Goal: Communication & Community: Participate in discussion

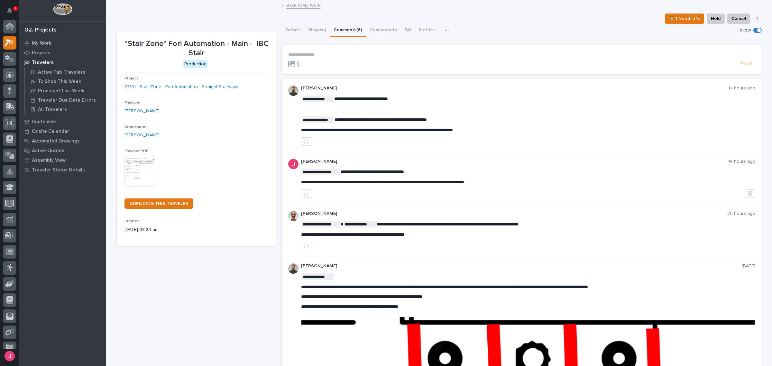
scroll to position [16, 0]
click at [297, 6] on link "Back to My Work" at bounding box center [303, 4] width 34 height 7
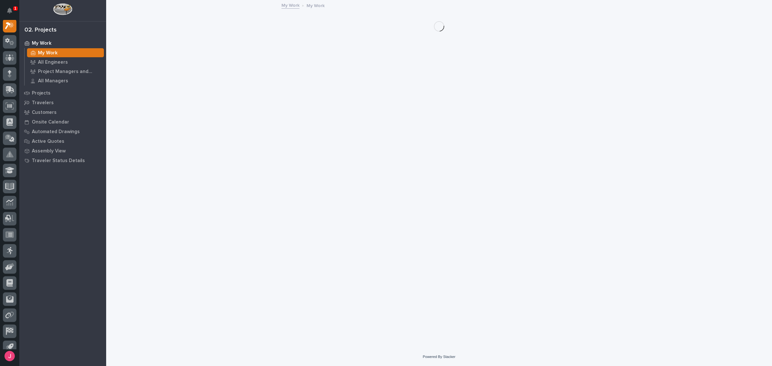
scroll to position [16, 0]
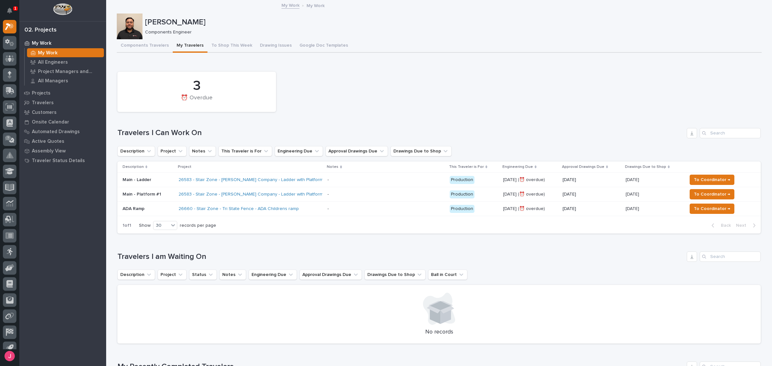
click at [313, 181] on div "26583 - Stair Zone - [PERSON_NAME] Company - Ladder with Platform" at bounding box center [251, 180] width 144 height 11
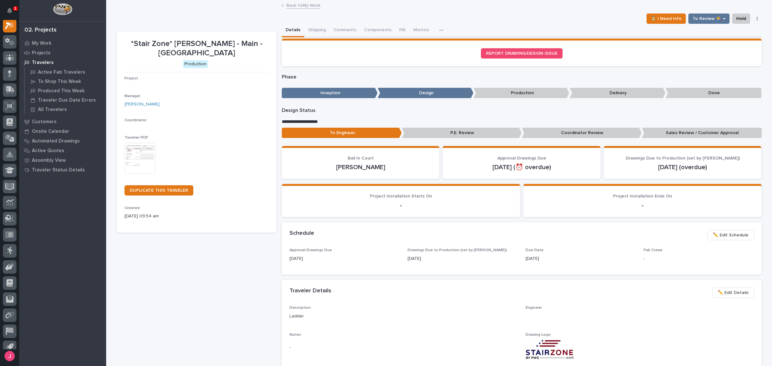
scroll to position [16, 0]
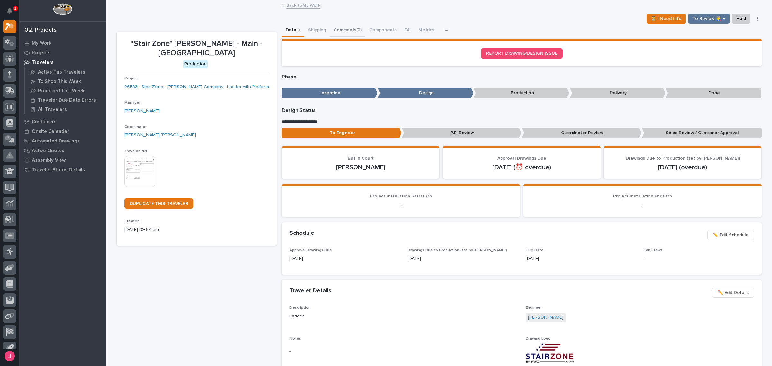
click at [333, 28] on button "Comments (2)" at bounding box center [348, 31] width 36 height 14
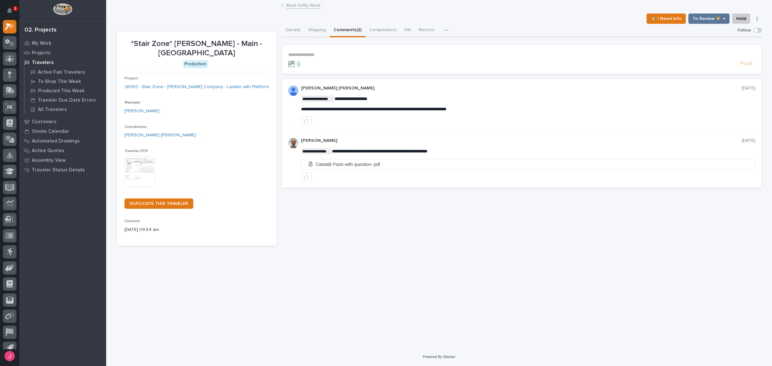
click at [308, 5] on link "Back to My Work" at bounding box center [303, 4] width 34 height 7
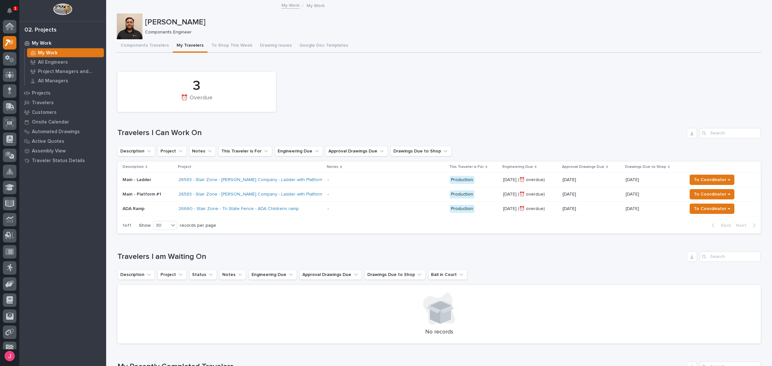
scroll to position [17, 0]
click at [315, 185] on div "26583 - Stair Zone - [PERSON_NAME] Company - Ladder with Platform" at bounding box center [251, 180] width 144 height 11
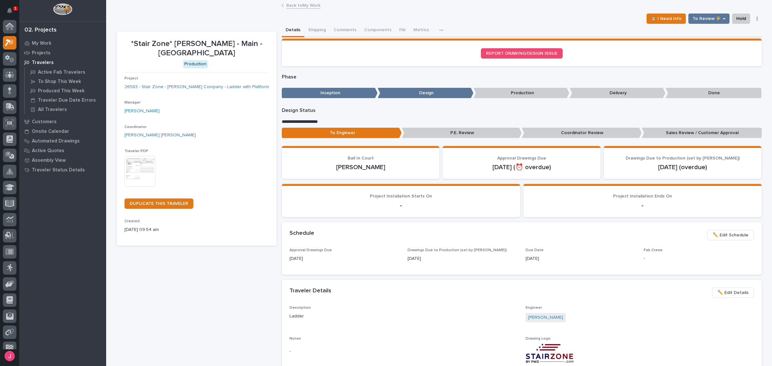
scroll to position [16, 0]
click at [345, 25] on button "Comments (2)" at bounding box center [348, 31] width 36 height 14
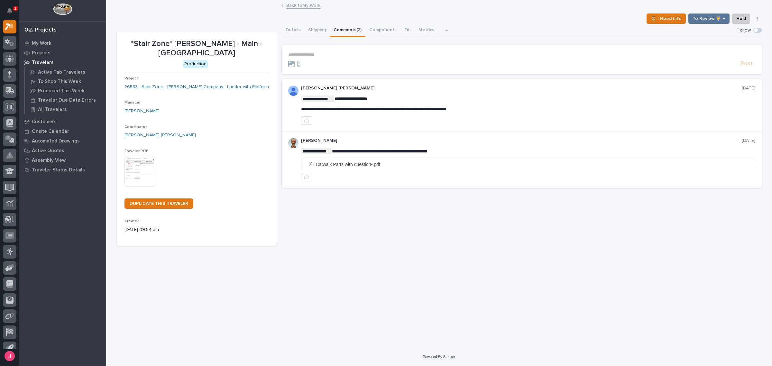
click at [310, 8] on link "Back to My Work" at bounding box center [303, 4] width 34 height 7
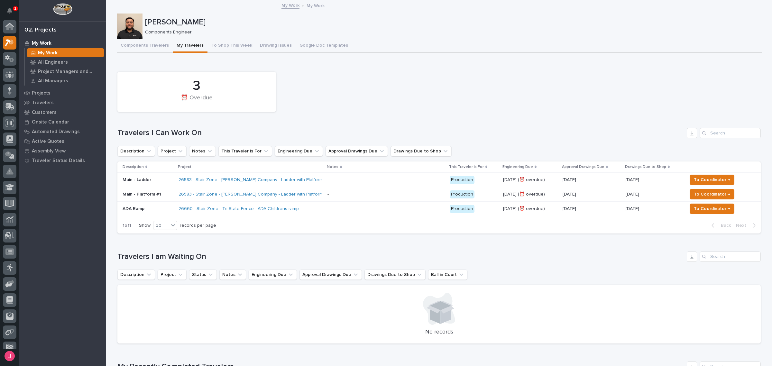
scroll to position [17, 0]
click at [310, 197] on div "26583 - Stair Zone - [PERSON_NAME] Company - Ladder with Platform" at bounding box center [251, 194] width 144 height 11
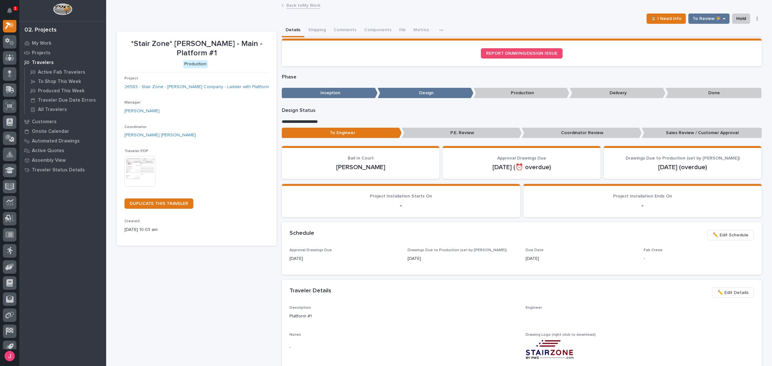
scroll to position [16, 0]
click at [348, 31] on button "Comments (7)" at bounding box center [348, 31] width 36 height 14
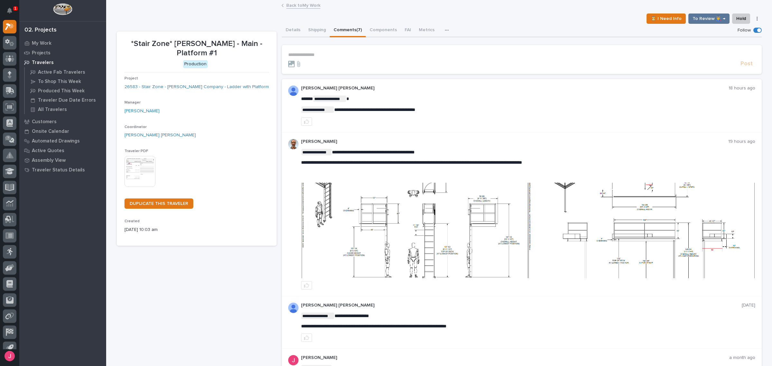
click at [454, 230] on img at bounding box center [415, 231] width 227 height 96
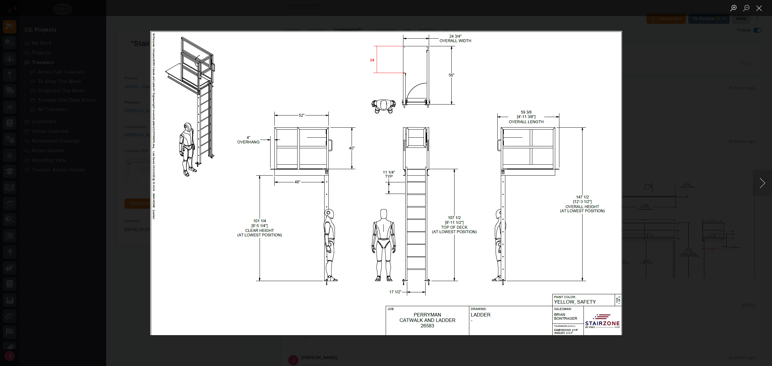
click at [706, 269] on div "Lightbox" at bounding box center [386, 183] width 772 height 366
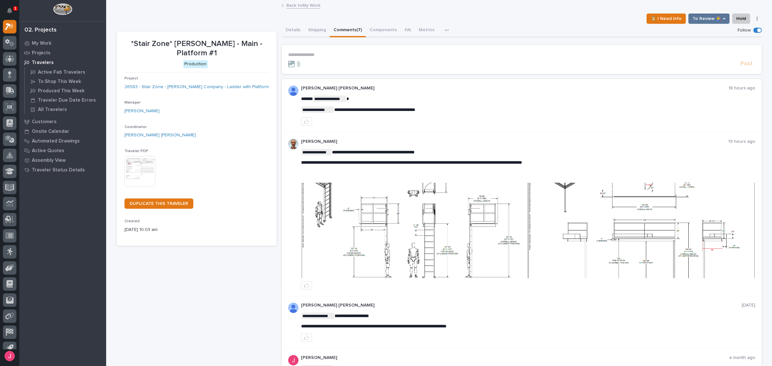
scroll to position [44, 0]
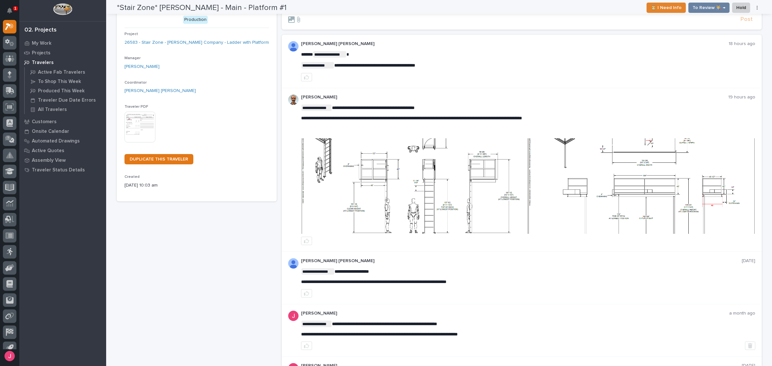
click at [658, 252] on div "**********" at bounding box center [522, 278] width 480 height 52
click at [646, 216] on img at bounding box center [642, 186] width 227 height 96
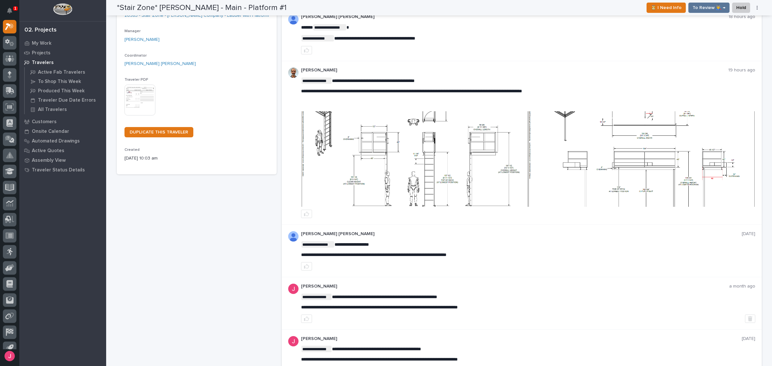
click at [545, 126] on img at bounding box center [642, 159] width 227 height 96
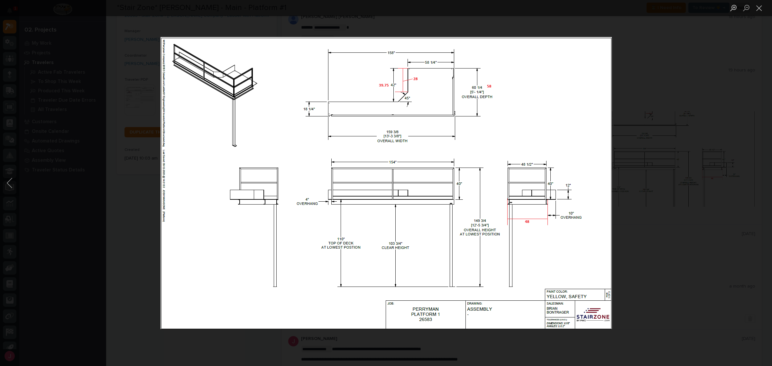
click at [152, 162] on div "Lightbox" at bounding box center [386, 183] width 772 height 366
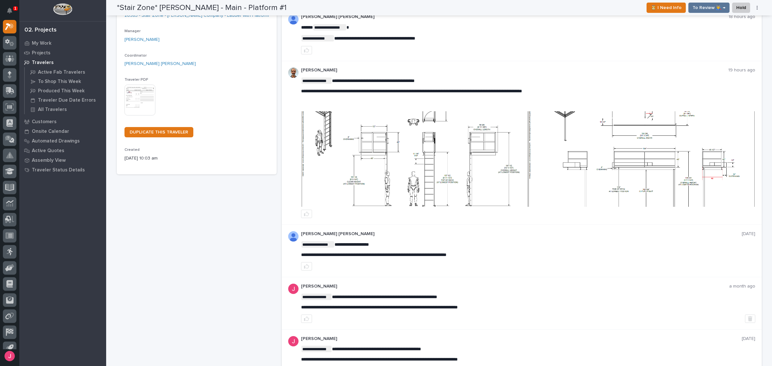
click at [368, 141] on img at bounding box center [415, 159] width 227 height 96
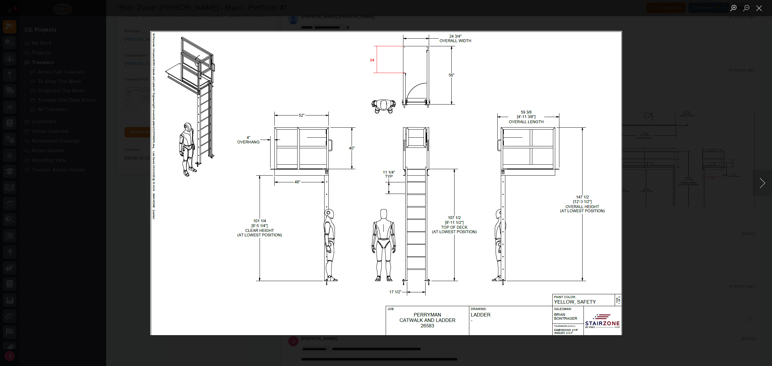
click at [129, 172] on div "Lightbox" at bounding box center [386, 183] width 772 height 366
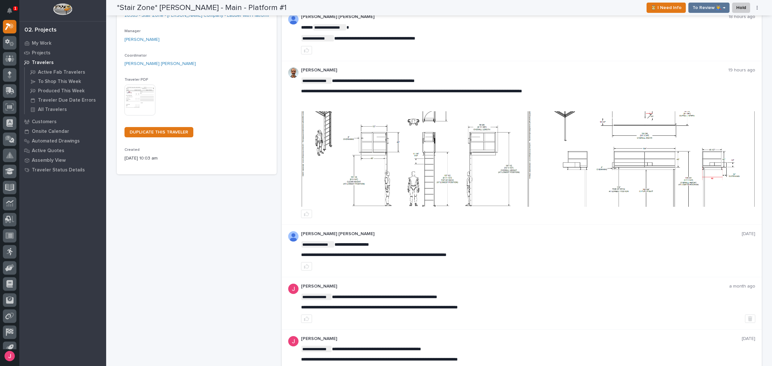
click at [603, 183] on img at bounding box center [642, 159] width 227 height 96
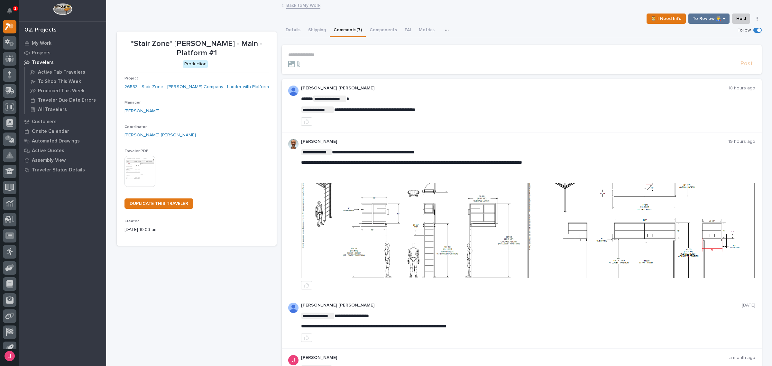
click at [688, 217] on img at bounding box center [642, 231] width 227 height 96
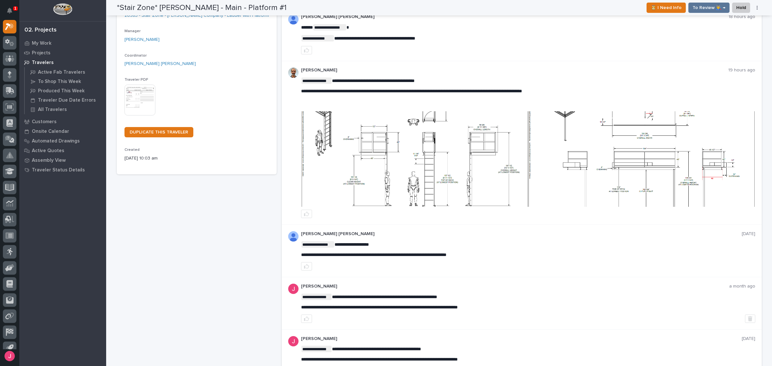
click at [658, 152] on img at bounding box center [642, 159] width 227 height 96
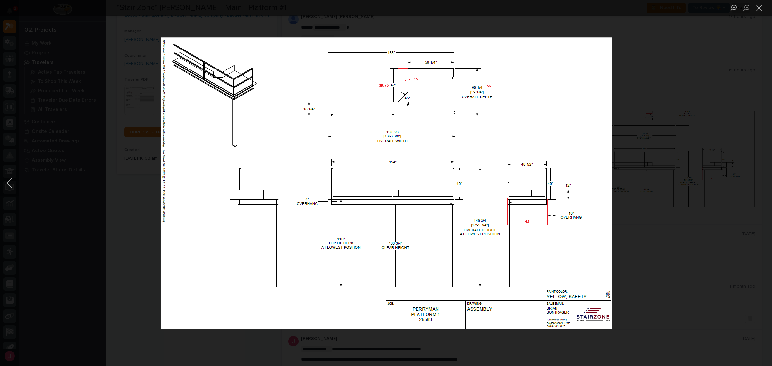
click at [760, 211] on div "Lightbox" at bounding box center [386, 183] width 772 height 366
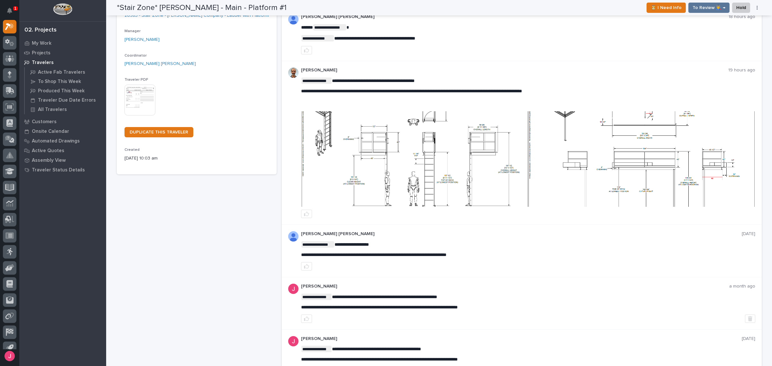
click at [579, 150] on img at bounding box center [642, 159] width 227 height 96
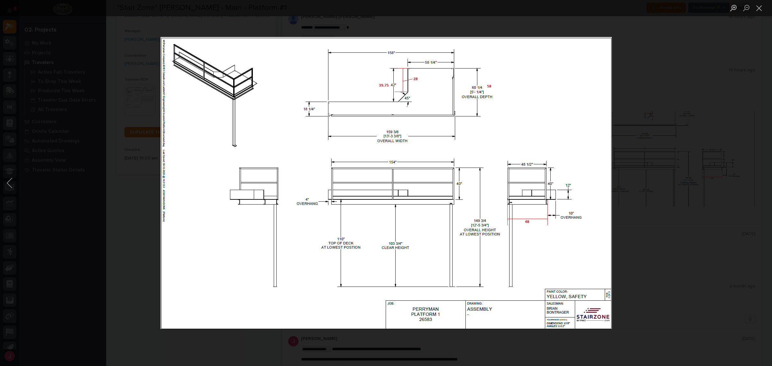
click at [88, 137] on div "Lightbox" at bounding box center [386, 183] width 772 height 366
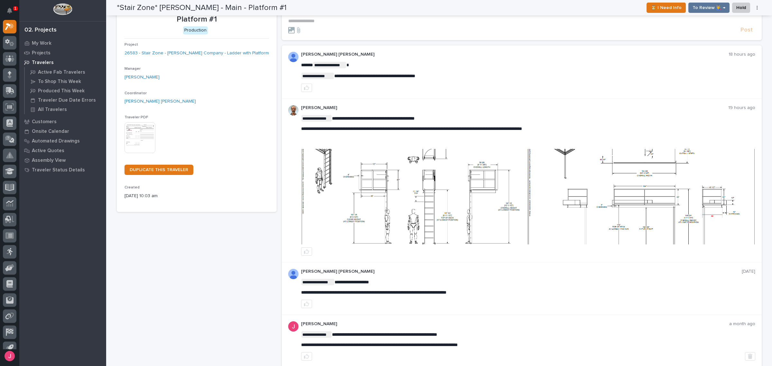
scroll to position [0, 0]
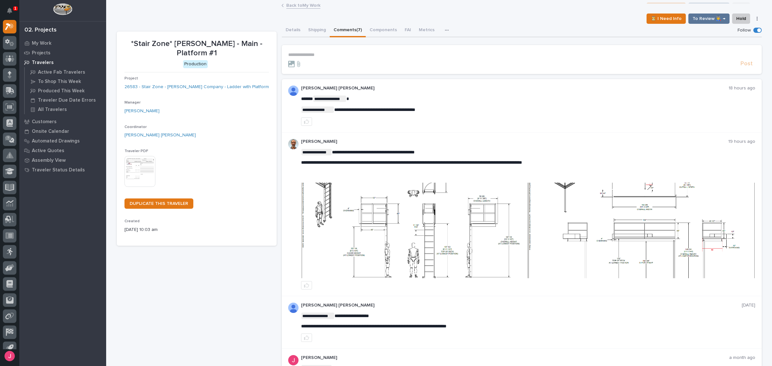
click at [350, 57] on form "**********" at bounding box center [521, 59] width 467 height 15
click at [351, 52] on p "**********" at bounding box center [521, 54] width 467 height 5
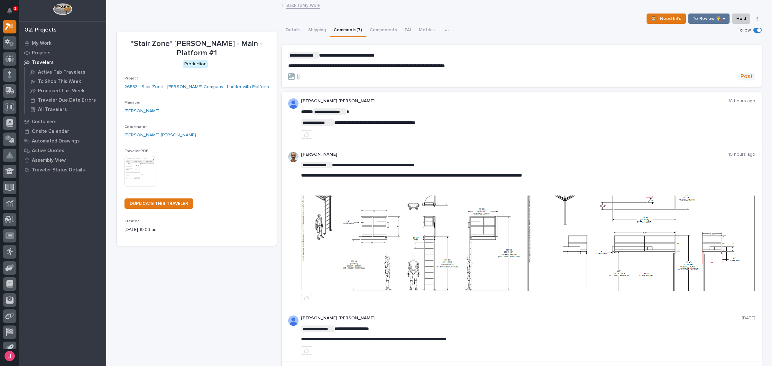
click at [742, 78] on span "Post" at bounding box center [747, 76] width 12 height 7
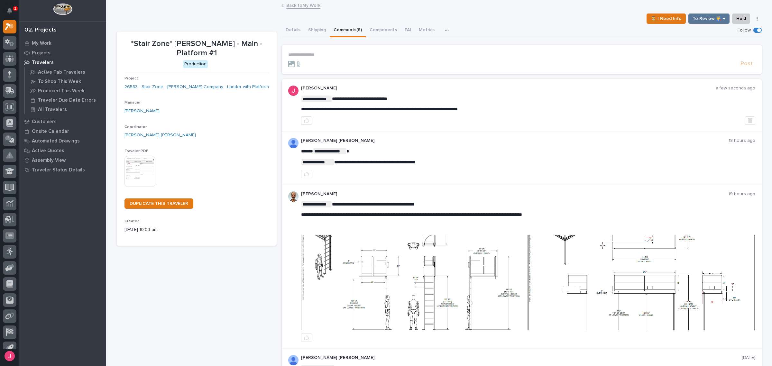
click at [301, 6] on link "Back to My Work" at bounding box center [303, 4] width 34 height 7
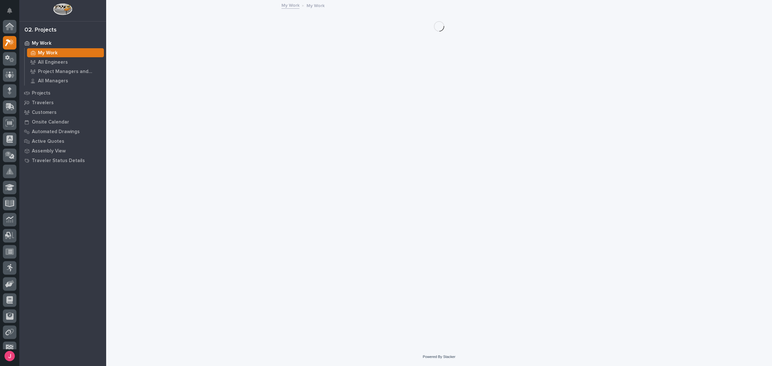
scroll to position [17, 0]
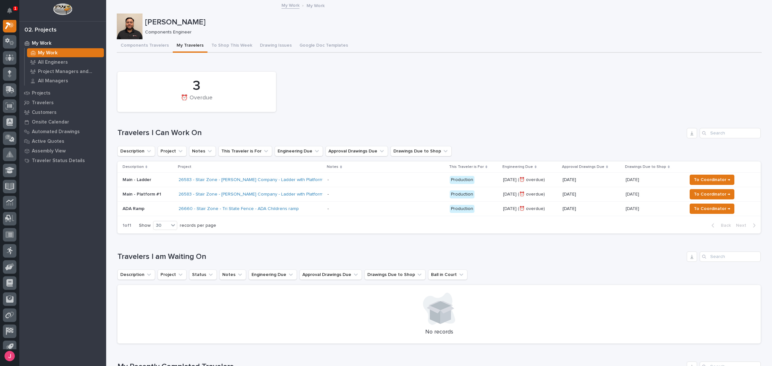
click at [320, 194] on div "26583 - Stair Zone - [PERSON_NAME] Company - Ladder with Platform" at bounding box center [251, 194] width 144 height 11
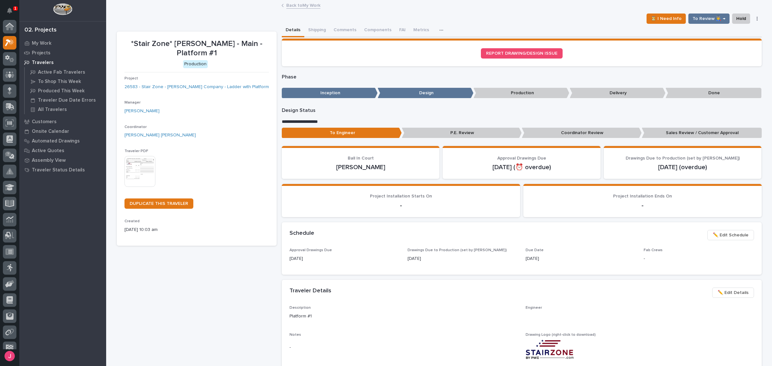
scroll to position [16, 0]
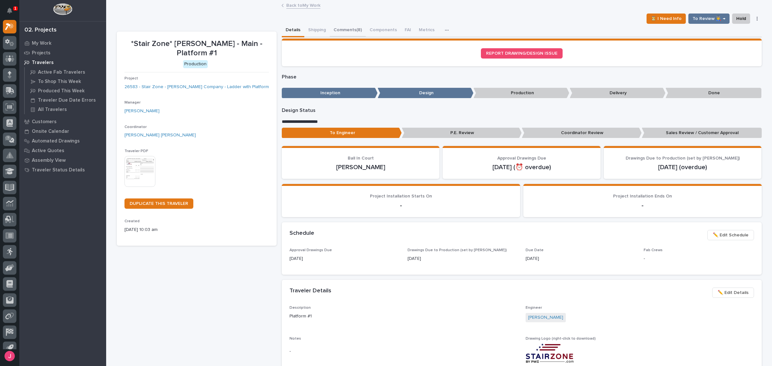
click at [353, 29] on button "Comments (8)" at bounding box center [348, 31] width 36 height 14
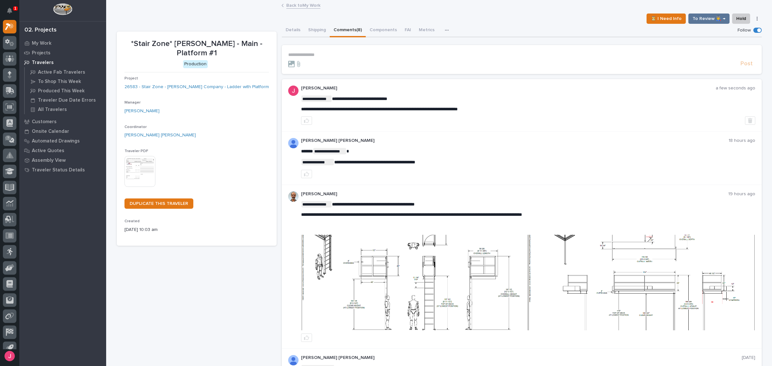
click at [304, 9] on div "Back to My Work" at bounding box center [439, 5] width 322 height 9
click at [304, 7] on link "Back to My Work" at bounding box center [303, 4] width 34 height 7
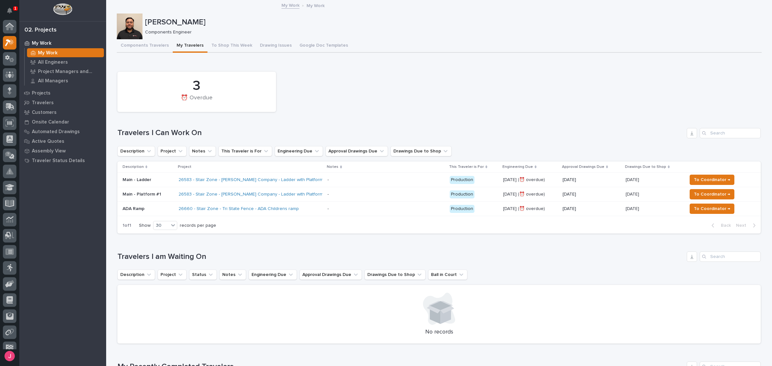
scroll to position [17, 0]
click at [327, 176] on td "- -" at bounding box center [386, 180] width 122 height 14
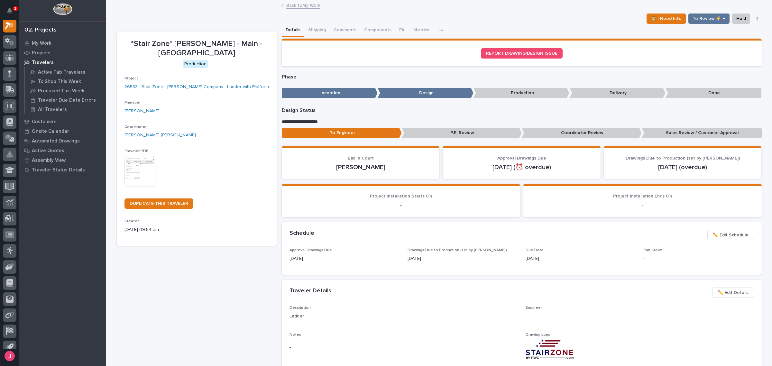
scroll to position [16, 0]
click at [350, 29] on button "Comments (2)" at bounding box center [348, 31] width 36 height 14
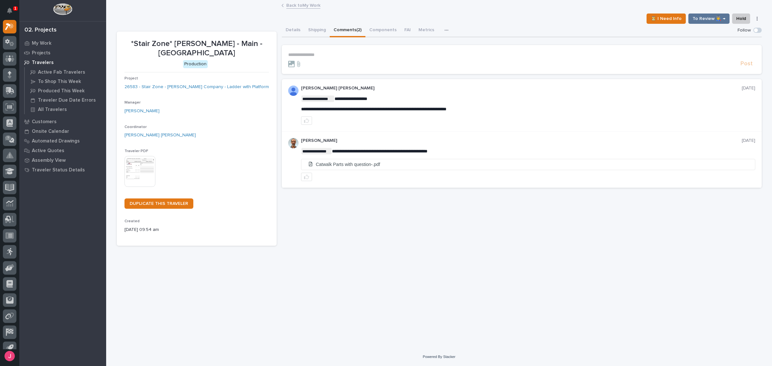
click at [345, 53] on p "**********" at bounding box center [521, 54] width 467 height 5
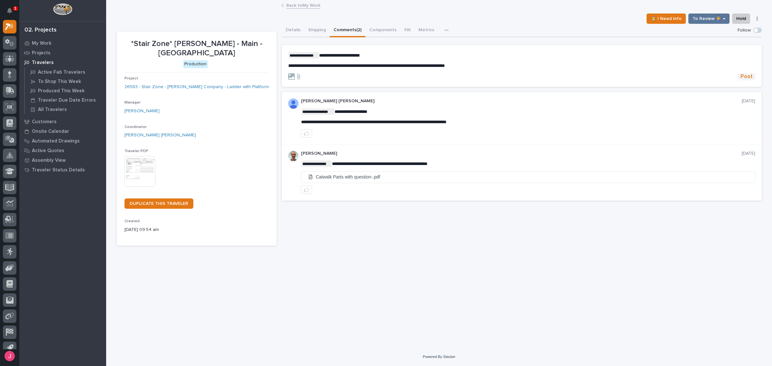
click at [749, 79] on span "Post" at bounding box center [747, 76] width 12 height 7
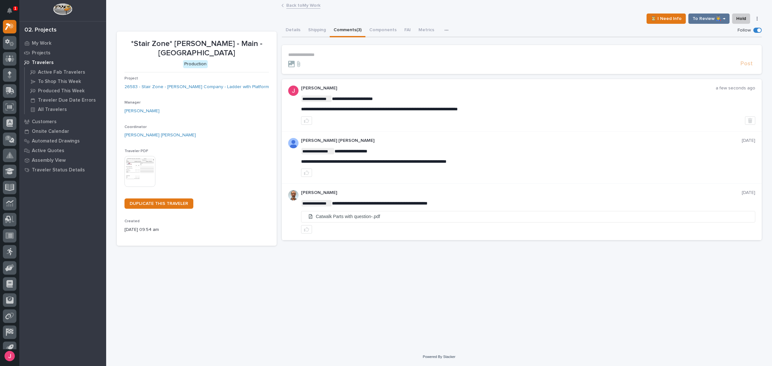
click at [309, 9] on div "Back to My Work" at bounding box center [439, 5] width 322 height 9
click at [309, 6] on link "Back to My Work" at bounding box center [303, 4] width 34 height 7
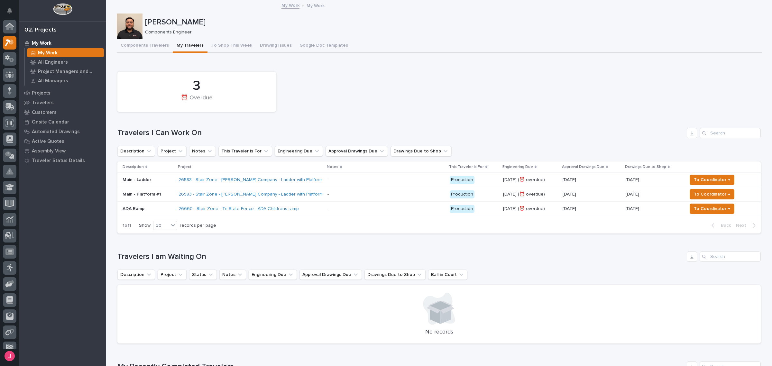
scroll to position [17, 0]
click at [710, 176] on span "To Coordinator →" at bounding box center [712, 180] width 36 height 8
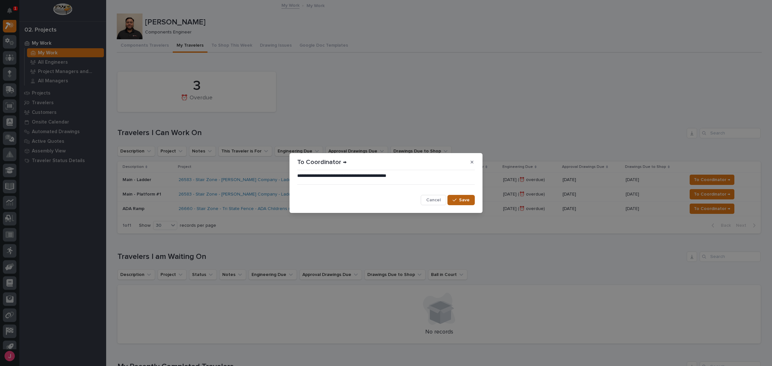
click at [457, 202] on icon "button" at bounding box center [455, 200] width 4 height 5
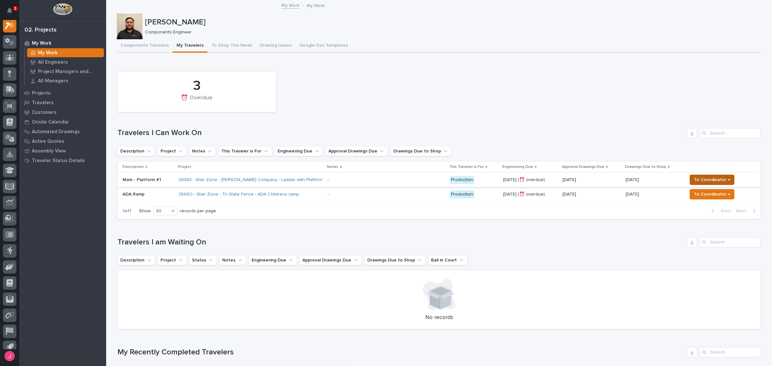
click at [706, 175] on button "To Coordinator →" at bounding box center [712, 180] width 45 height 10
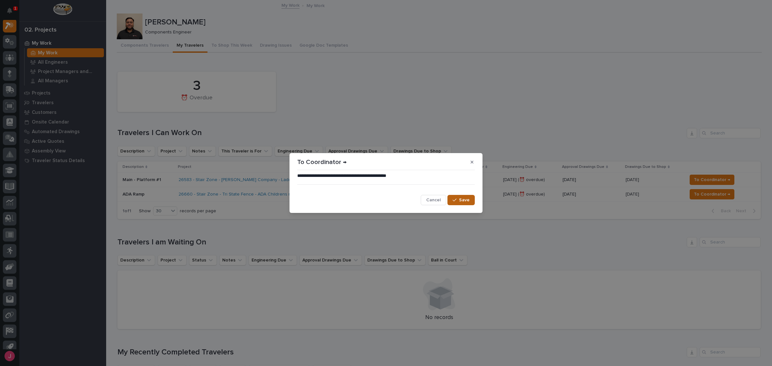
click at [456, 198] on icon "button" at bounding box center [455, 200] width 4 height 5
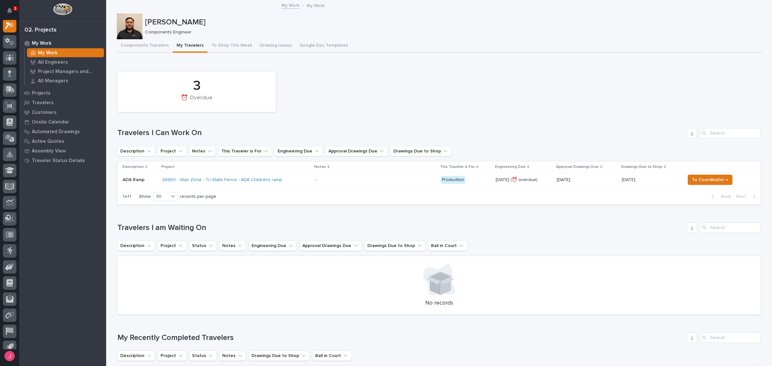
click at [490, 73] on div "3 ⏰ Overdue" at bounding box center [439, 92] width 650 height 47
click at [453, 73] on div "3 ⏰ Overdue" at bounding box center [439, 92] width 650 height 47
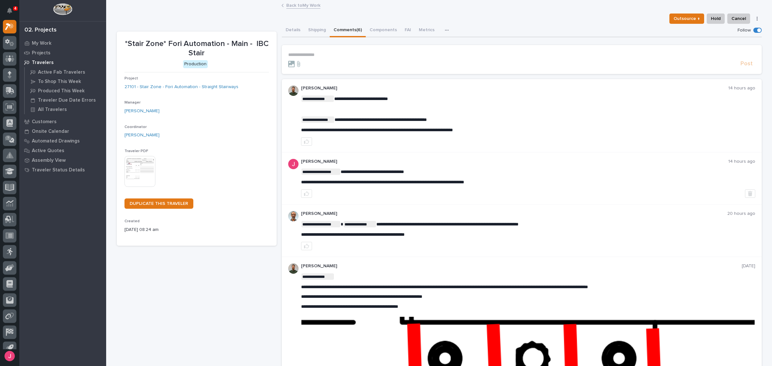
click at [298, 2] on link "Back to My Work" at bounding box center [303, 4] width 34 height 7
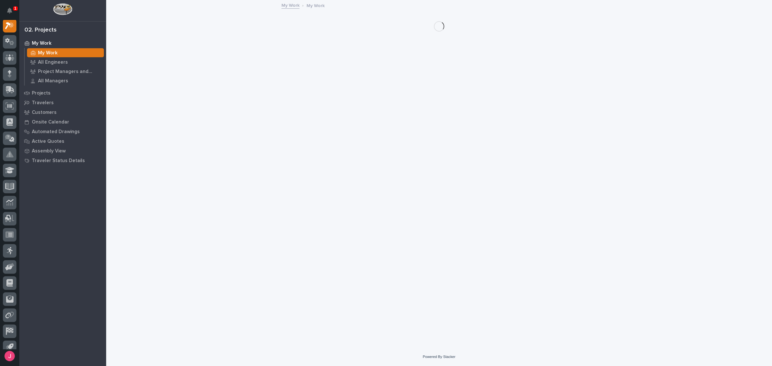
scroll to position [16, 0]
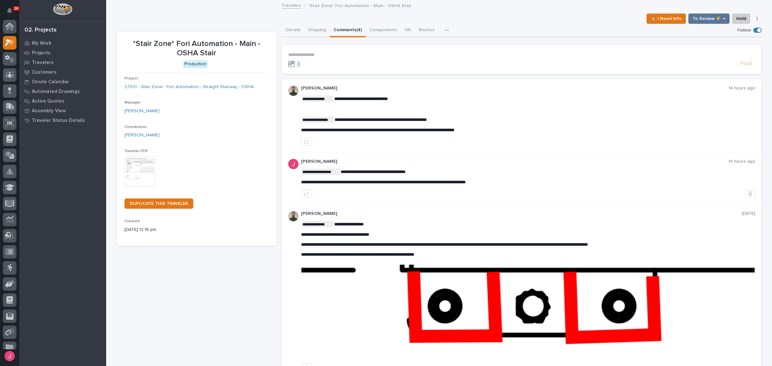
scroll to position [16, 0]
click at [290, 4] on link "Travelers" at bounding box center [292, 4] width 20 height 7
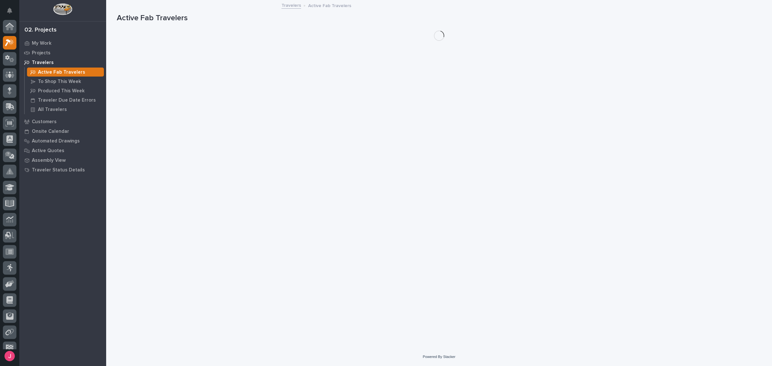
scroll to position [16, 0]
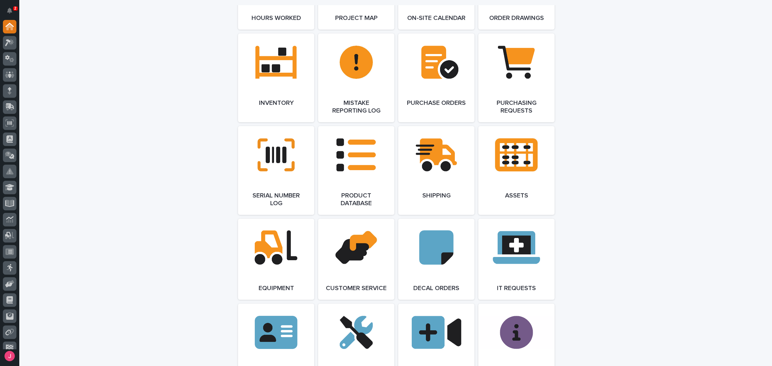
scroll to position [402, 0]
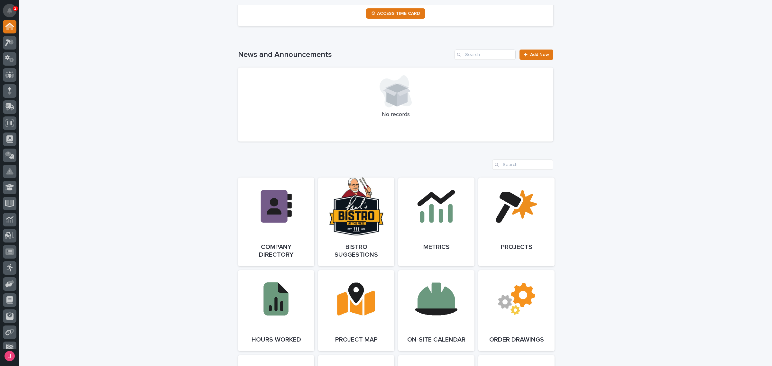
click at [9, 9] on icon "Notifications" at bounding box center [9, 11] width 5 height 6
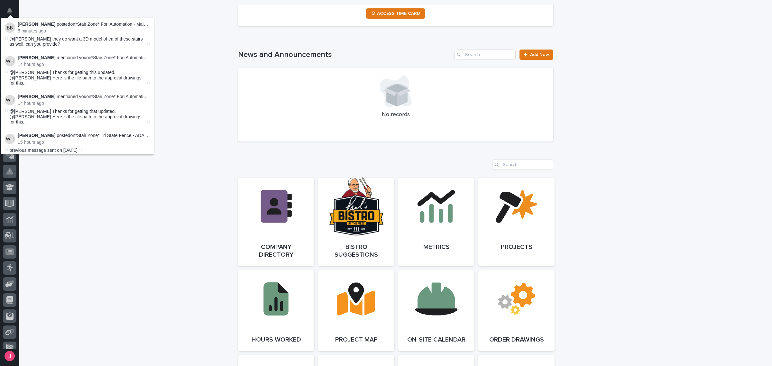
click at [162, 89] on div "**********" at bounding box center [395, 350] width 753 height 1465
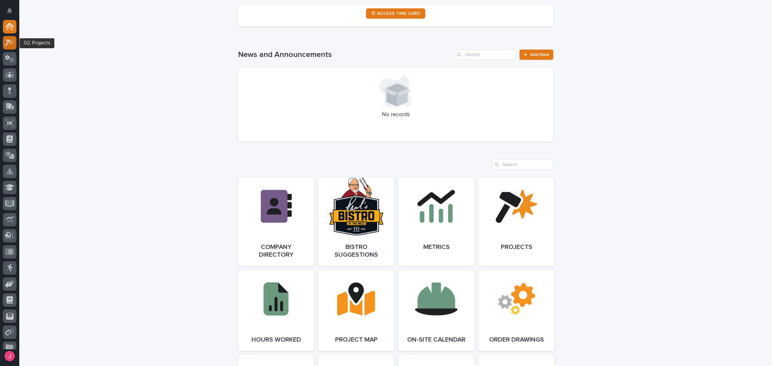
click at [11, 42] on icon at bounding box center [9, 42] width 9 height 7
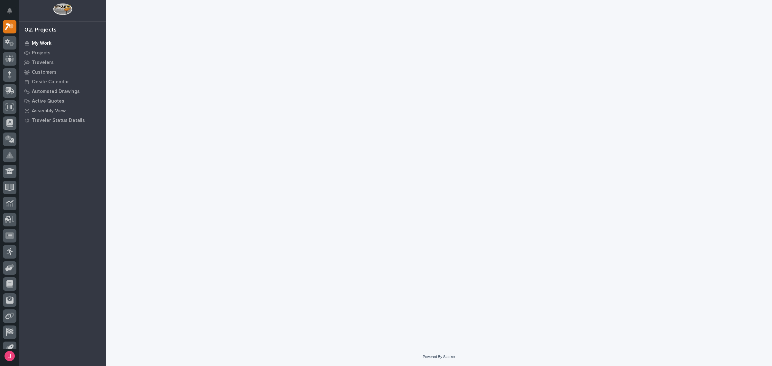
click at [61, 43] on div "My Work" at bounding box center [63, 43] width 84 height 9
click at [245, 66] on div at bounding box center [440, 166] width 652 height 332
click at [43, 39] on div "My Work" at bounding box center [63, 43] width 84 height 9
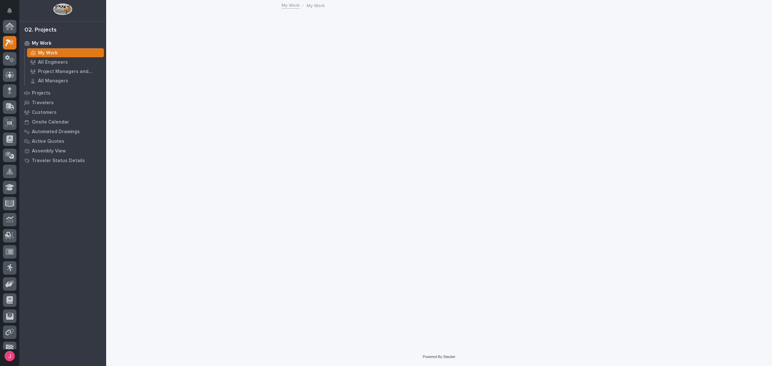
scroll to position [16, 0]
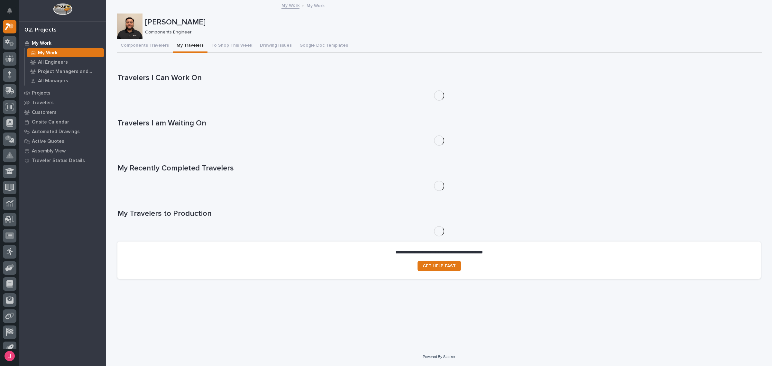
click at [181, 47] on button "My Travelers" at bounding box center [190, 46] width 35 height 14
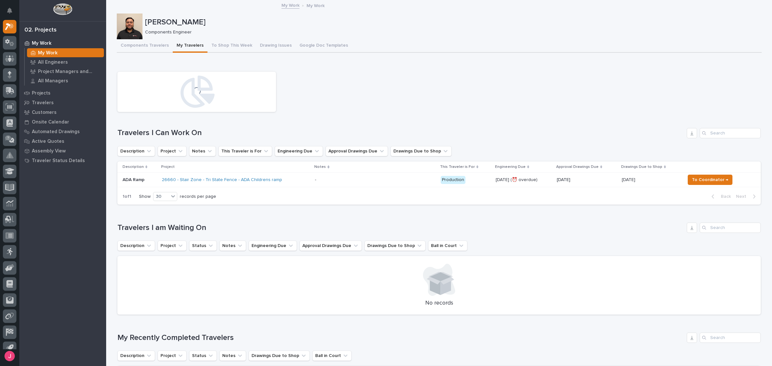
click at [346, 179] on p at bounding box center [371, 179] width 113 height 5
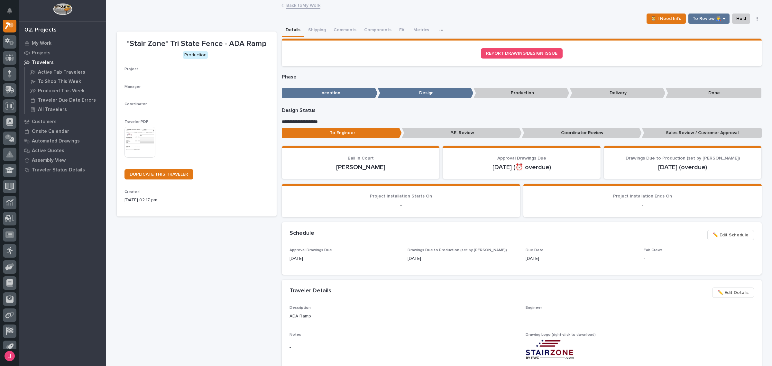
scroll to position [16, 0]
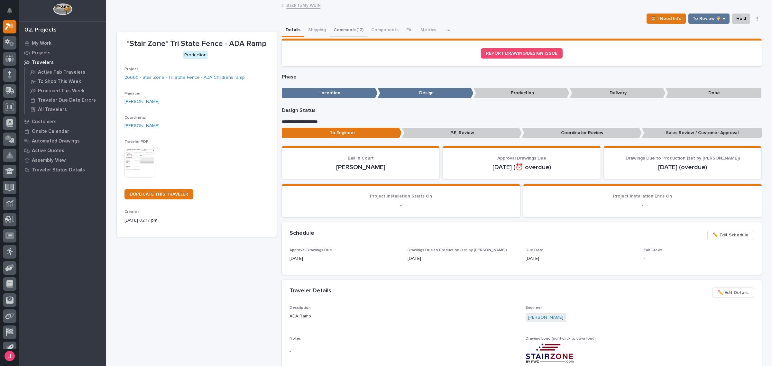
click at [353, 32] on button "Comments (12)" at bounding box center [349, 31] width 38 height 14
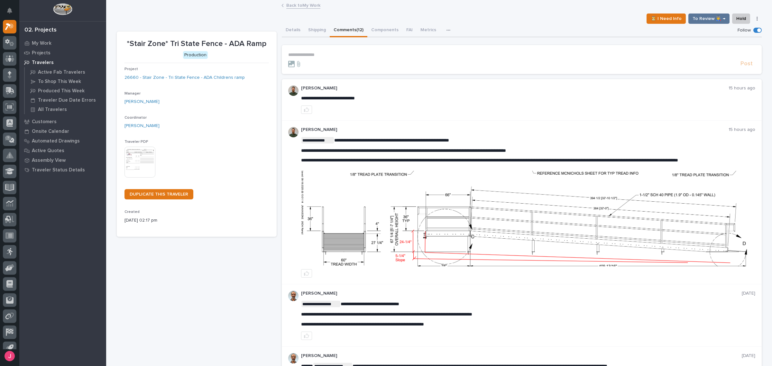
click at [520, 244] on img at bounding box center [529, 219] width 454 height 96
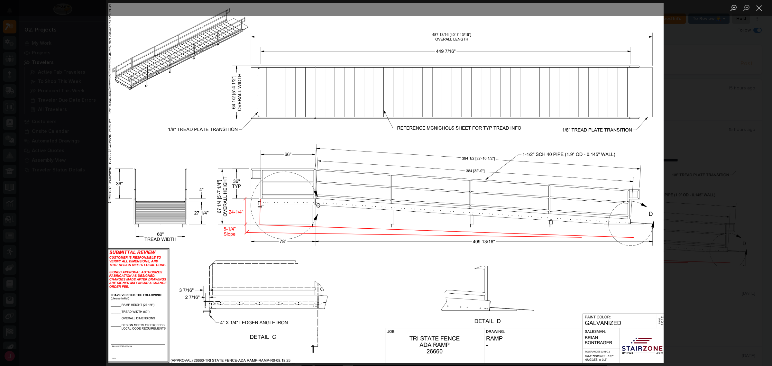
click at [96, 242] on div "Lightbox" at bounding box center [386, 183] width 772 height 366
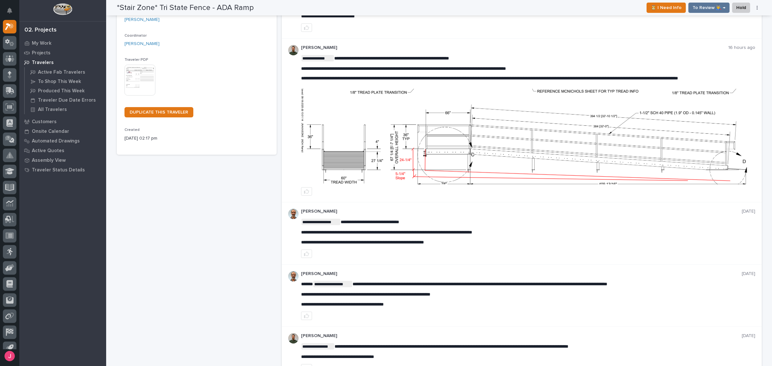
scroll to position [80, 0]
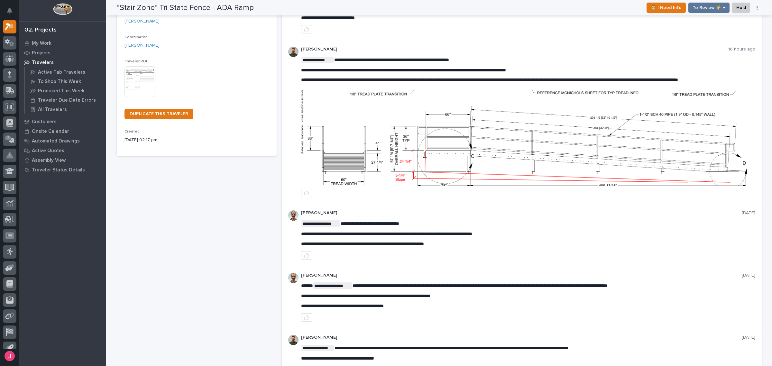
click at [456, 139] on img at bounding box center [529, 138] width 454 height 96
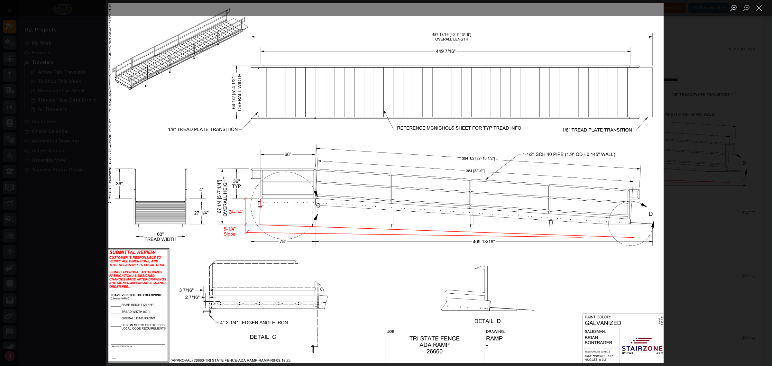
click at [68, 134] on div "Lightbox" at bounding box center [386, 183] width 772 height 366
